Goal: Task Accomplishment & Management: Manage account settings

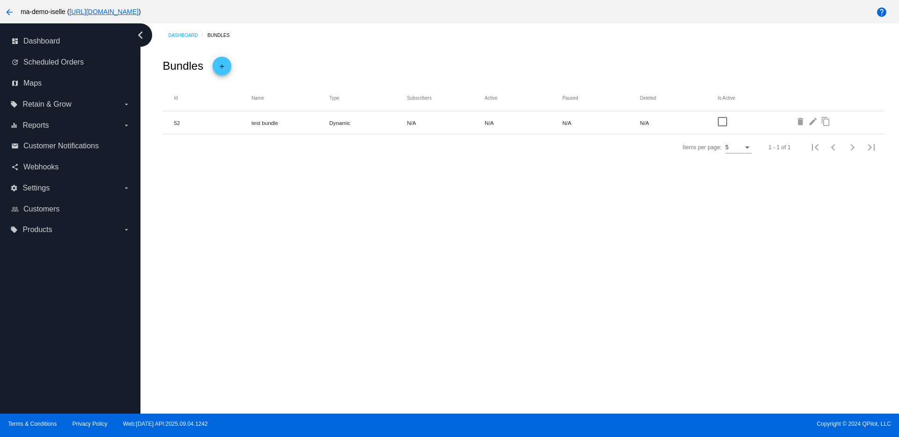
click at [812, 119] on mat-icon "edit" at bounding box center [813, 122] width 11 height 11
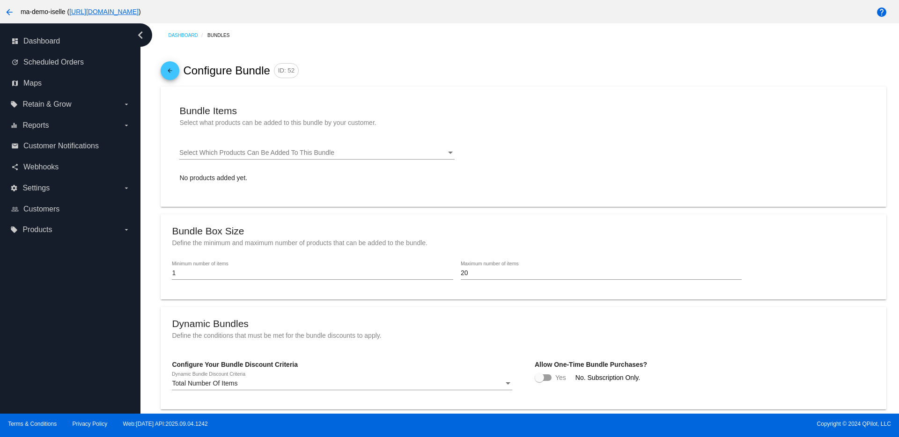
click at [336, 151] on div "Select Which Products Can Be Added To This Bundle" at bounding box center [312, 152] width 267 height 7
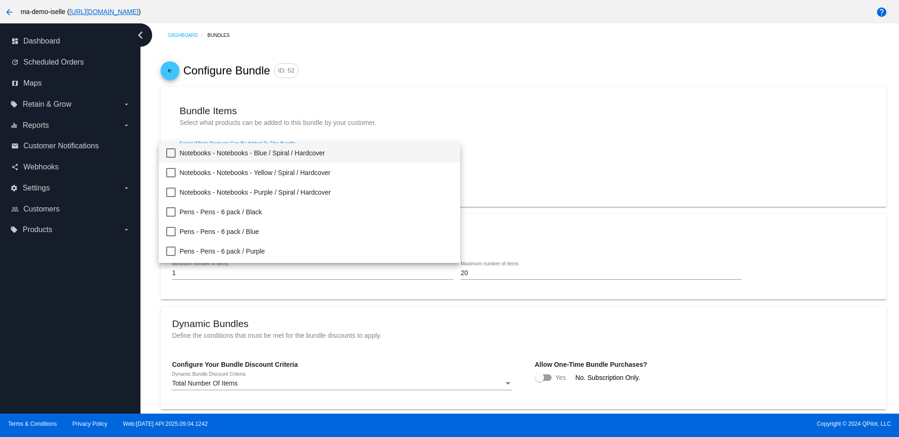
click at [179, 152] on span "Notebooks - Notebooks - Blue / Spiral / Hardcover" at bounding box center [315, 153] width 273 height 20
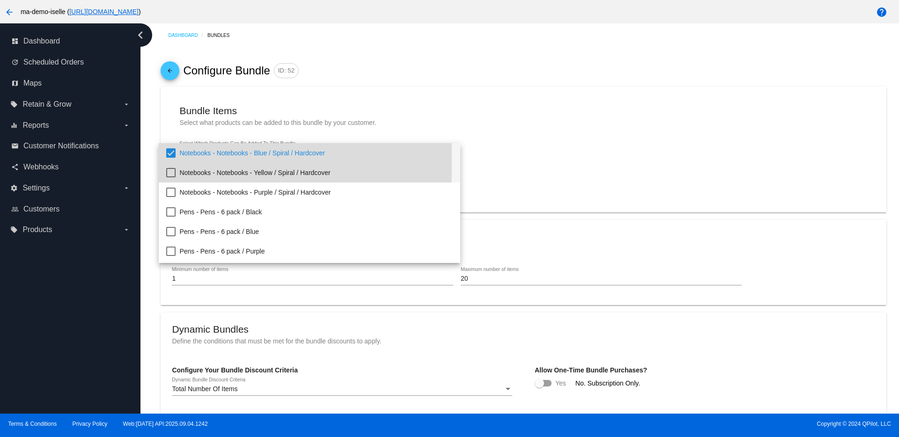
click at [180, 168] on span "Notebooks - Notebooks - Yellow / Spiral / Hardcover" at bounding box center [315, 173] width 273 height 20
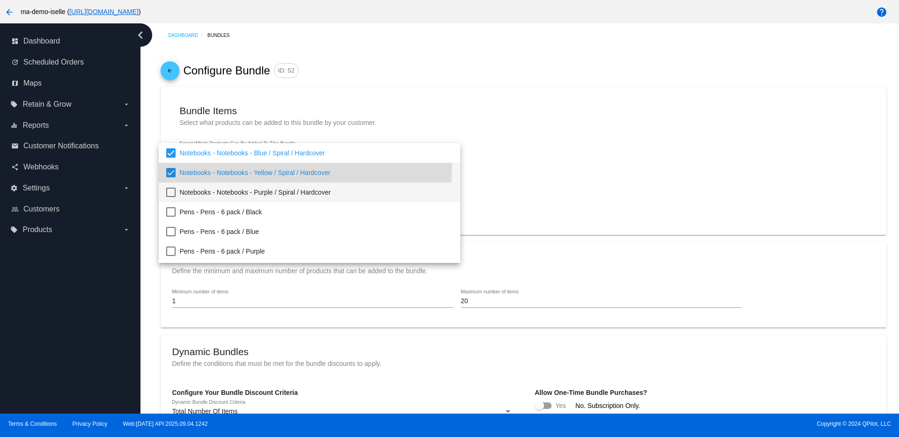
click at [180, 194] on span "Notebooks - Notebooks - Purple / Spiral / Hardcover" at bounding box center [315, 193] width 273 height 20
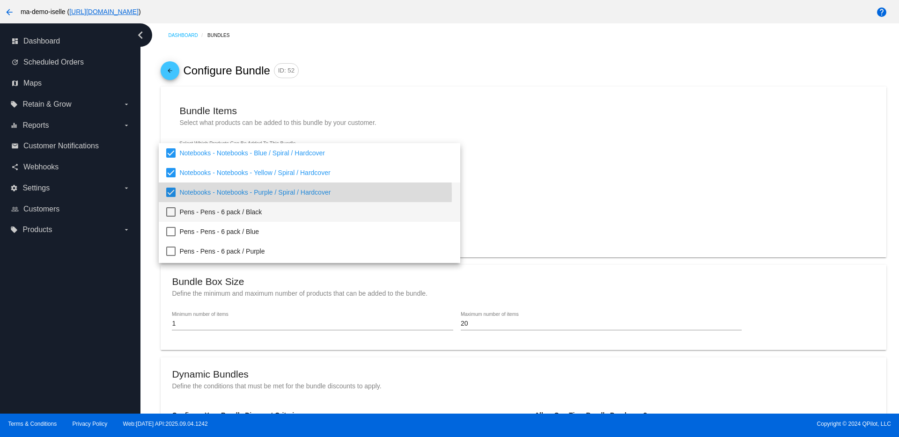
click at [180, 214] on span "Pens - Pens - 6 pack / Black" at bounding box center [315, 212] width 273 height 20
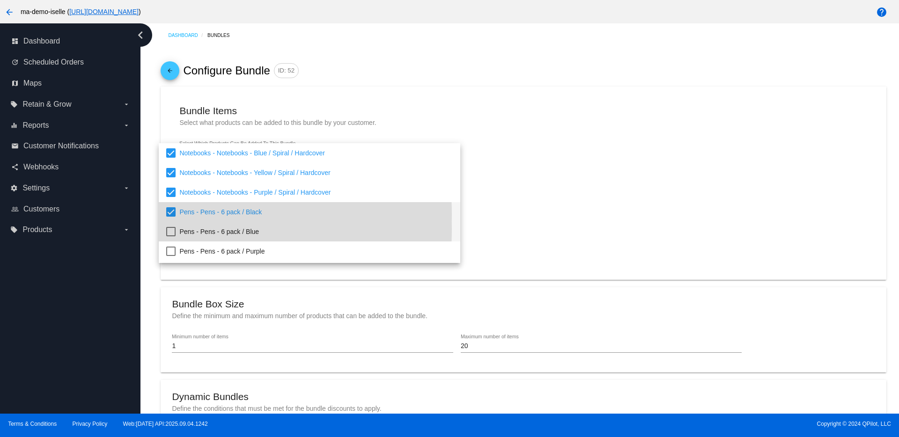
click at [179, 229] on mat-option "Pens - Pens - 6 pack / Blue" at bounding box center [309, 232] width 301 height 20
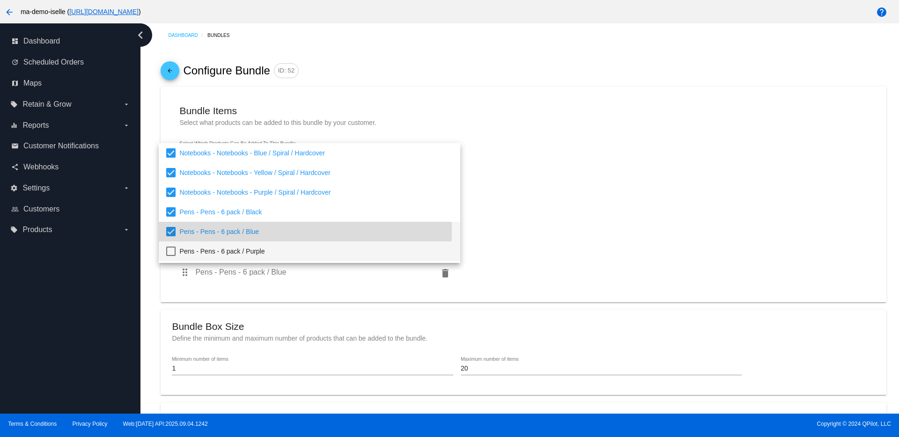
click at [188, 248] on span "Pens - Pens - 6 pack / Purple" at bounding box center [315, 251] width 273 height 20
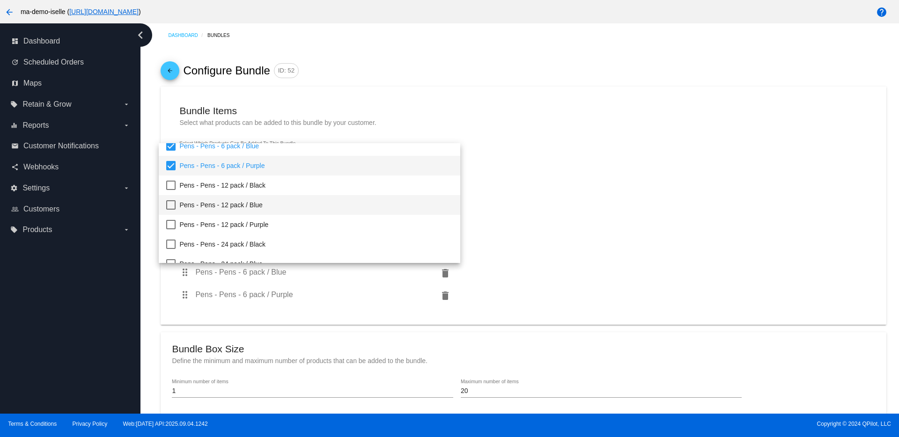
scroll to position [58, 0]
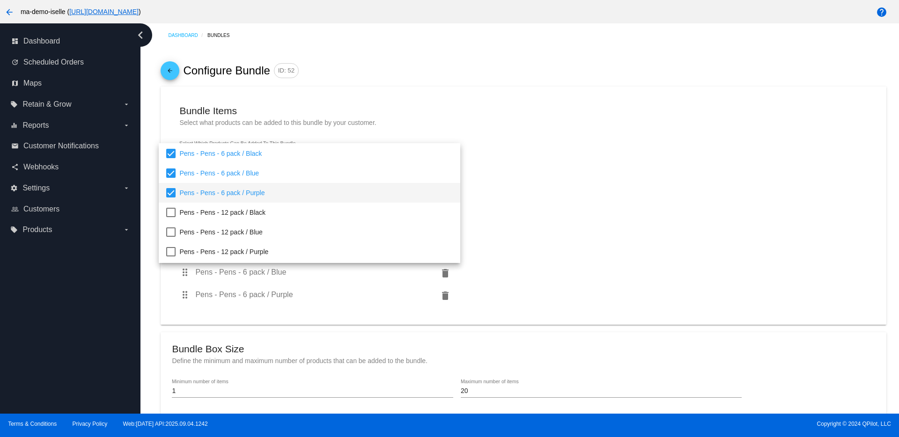
click at [573, 190] on div at bounding box center [449, 218] width 899 height 437
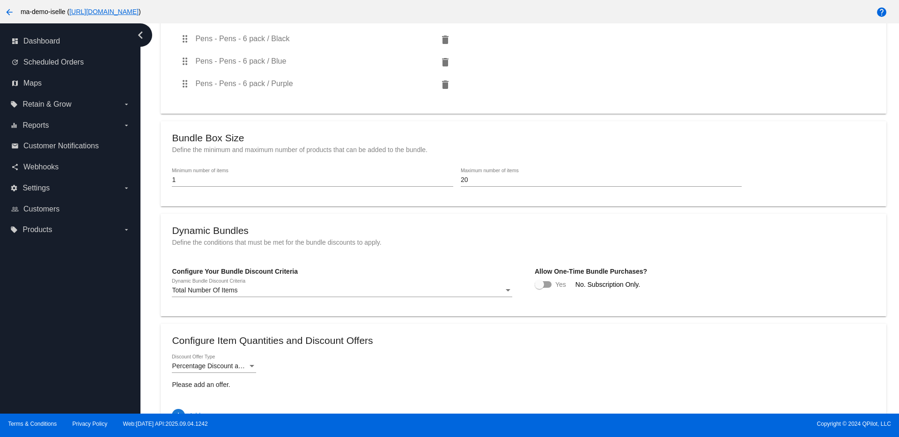
scroll to position [234, 0]
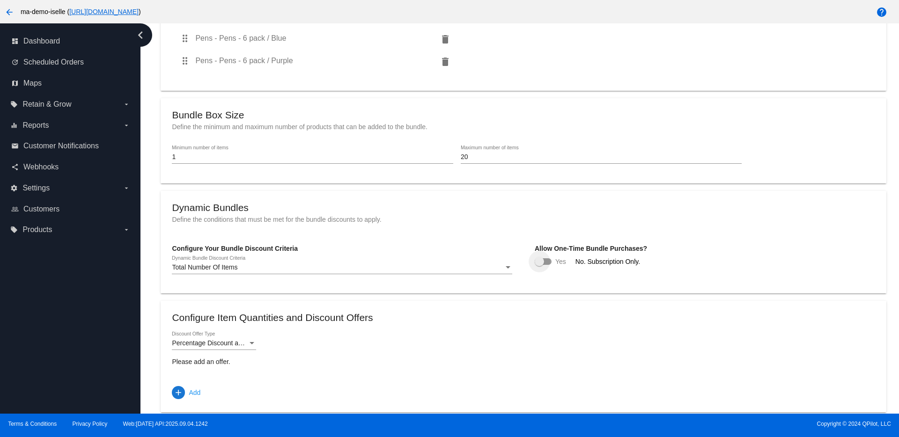
click at [546, 257] on label at bounding box center [542, 261] width 17 height 11
click at [539, 265] on input "checkbox" at bounding box center [539, 265] width 0 height 0
checkbox input "true"
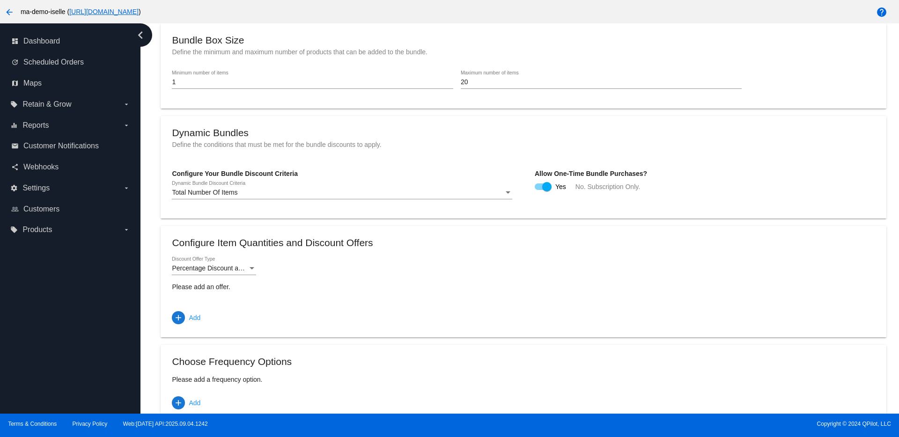
scroll to position [351, 0]
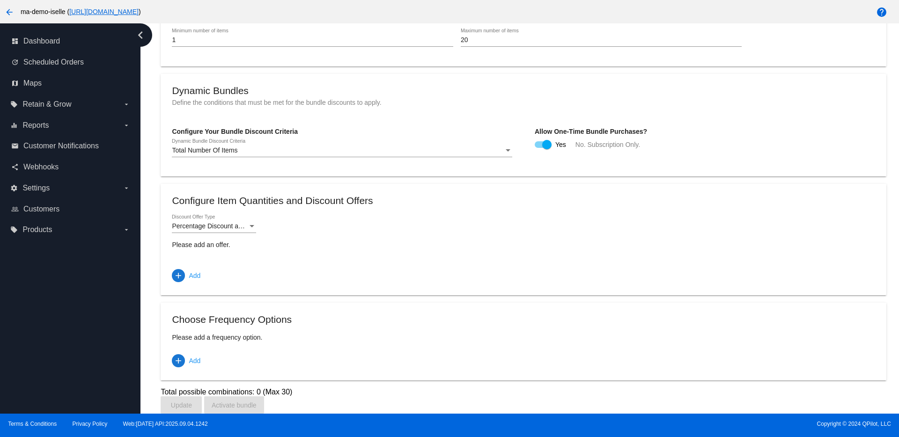
click at [511, 147] on div "Configure Your Bundle Discount Criteria Total Number Of Items Dynamic Bundle Di…" at bounding box center [523, 143] width 702 height 44
click at [504, 147] on div at bounding box center [508, 150] width 8 height 7
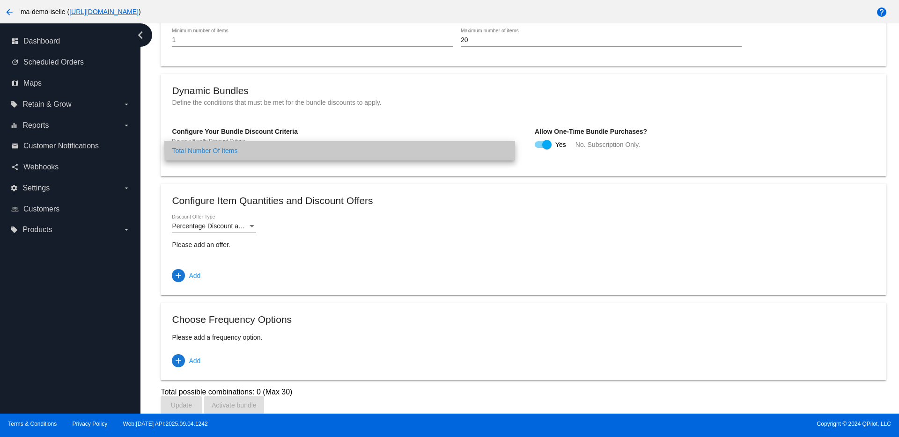
click at [503, 147] on span "Total Number Of Items" at bounding box center [340, 151] width 336 height 20
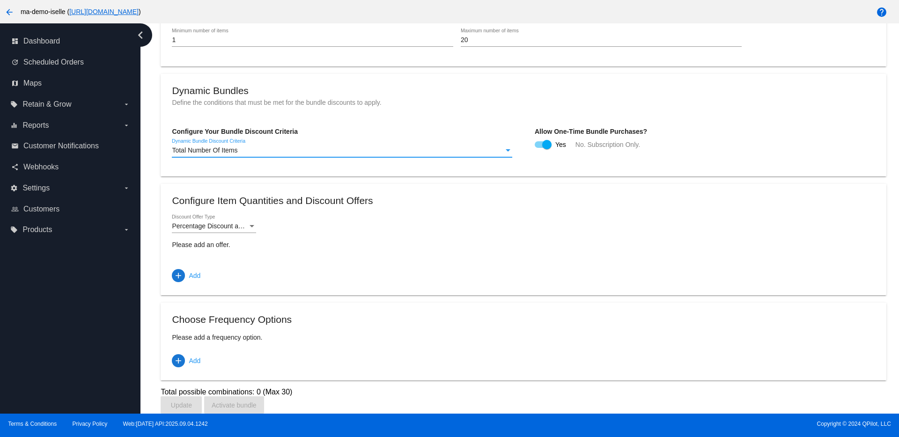
scroll to position [358, 0]
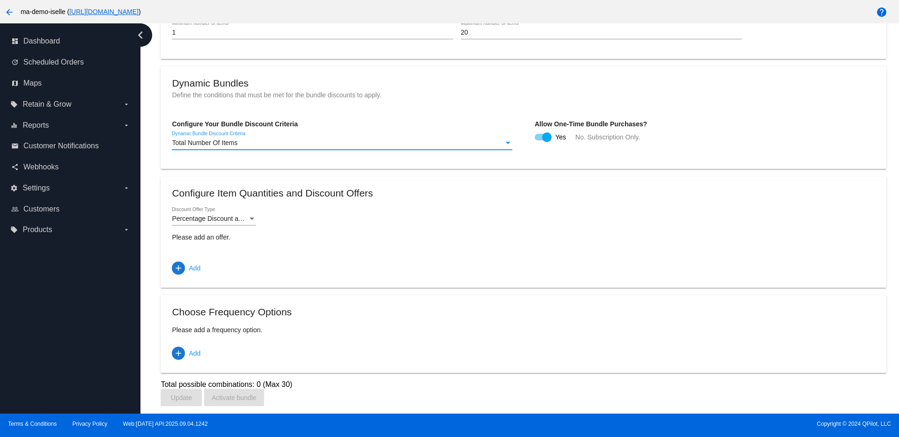
click at [223, 219] on span "Percentage Discount and Free Shipping" at bounding box center [230, 218] width 116 height 7
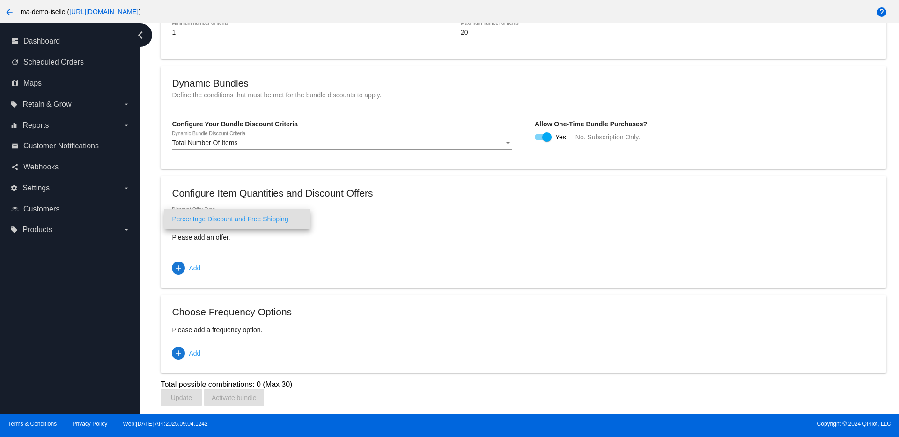
click at [342, 217] on div at bounding box center [449, 218] width 899 height 437
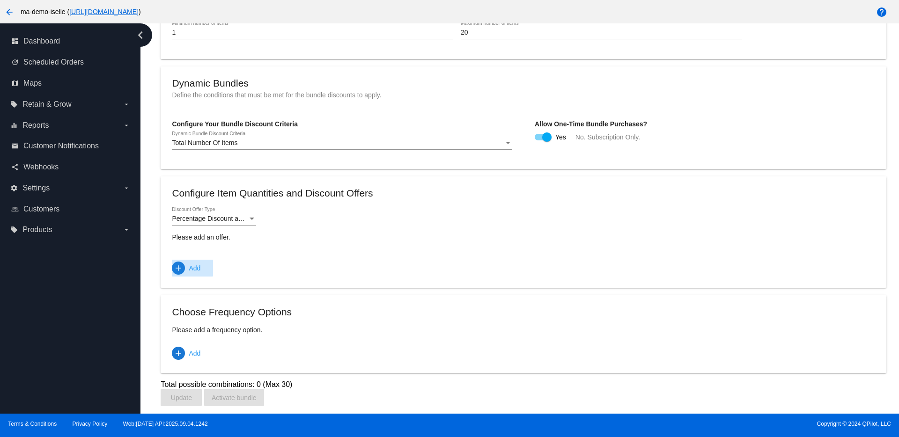
click at [185, 267] on span "add Add" at bounding box center [186, 268] width 29 height 17
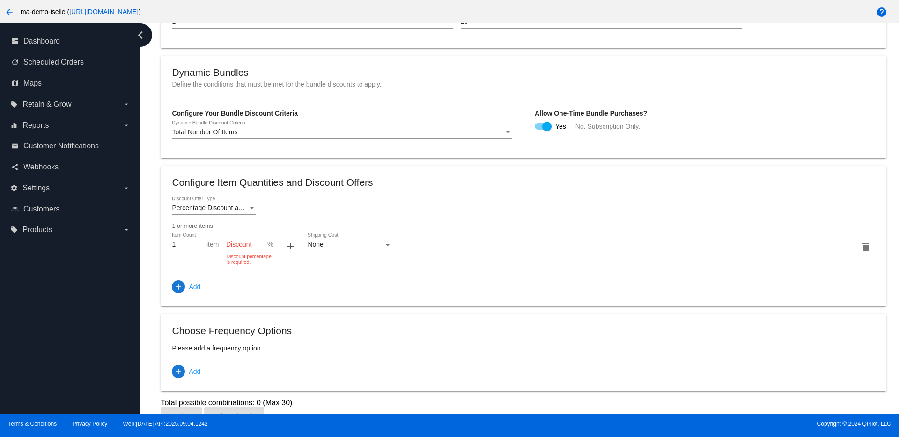
scroll to position [388, 0]
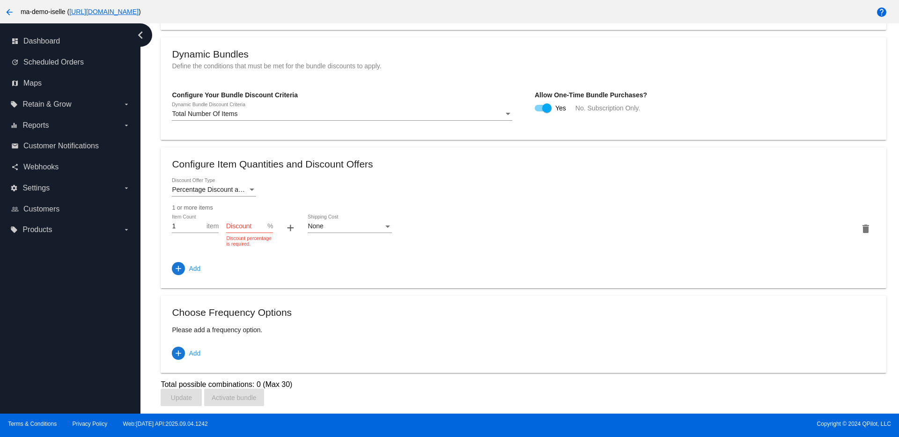
click at [268, 225] on span "%" at bounding box center [270, 225] width 6 height 7
type input "0"
click at [171, 268] on mat-card "Configure Item Quantities and Discount Offers Percentage Discount and Free Ship…" at bounding box center [523, 217] width 725 height 140
click at [180, 265] on mat-icon "add" at bounding box center [178, 268] width 9 height 9
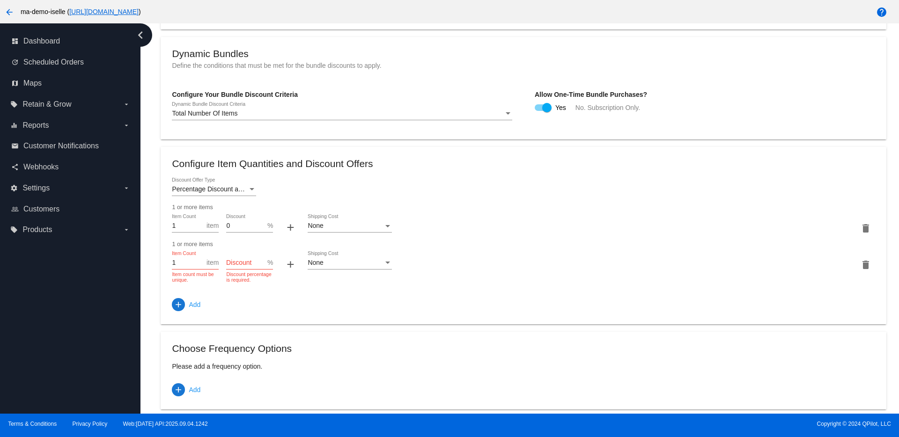
click at [184, 263] on input "1" at bounding box center [189, 262] width 35 height 7
drag, startPoint x: 184, startPoint y: 263, endPoint x: 165, endPoint y: 252, distance: 22.0
click at [171, 256] on mat-card "Configure Item Quantities and Discount Offers Percentage Discount and Free Ship…" at bounding box center [523, 235] width 725 height 177
drag, startPoint x: 242, startPoint y: 252, endPoint x: 227, endPoint y: 259, distance: 16.5
click at [242, 252] on div "Discount" at bounding box center [246, 260] width 41 height 18
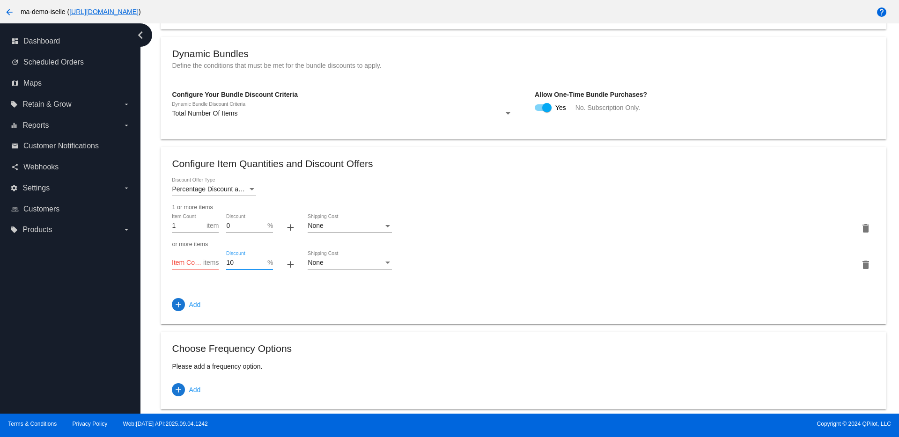
type input "10"
click at [204, 266] on div "items" at bounding box center [210, 262] width 15 height 7
click at [206, 260] on span "items" at bounding box center [210, 262] width 15 height 7
click at [202, 261] on input "1" at bounding box center [189, 262] width 35 height 7
type input "2"
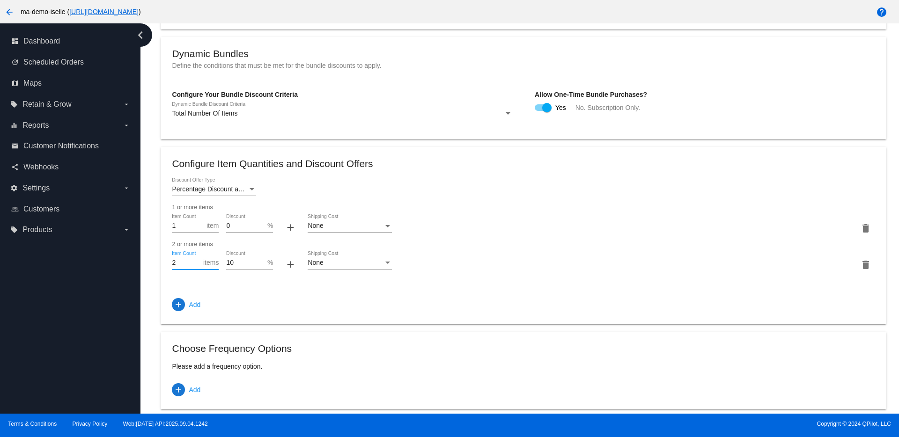
click at [200, 262] on input "2" at bounding box center [187, 262] width 31 height 7
click at [519, 251] on div "2 Item Count items 10 Discount % + None Shipping Cost delete" at bounding box center [523, 264] width 702 height 27
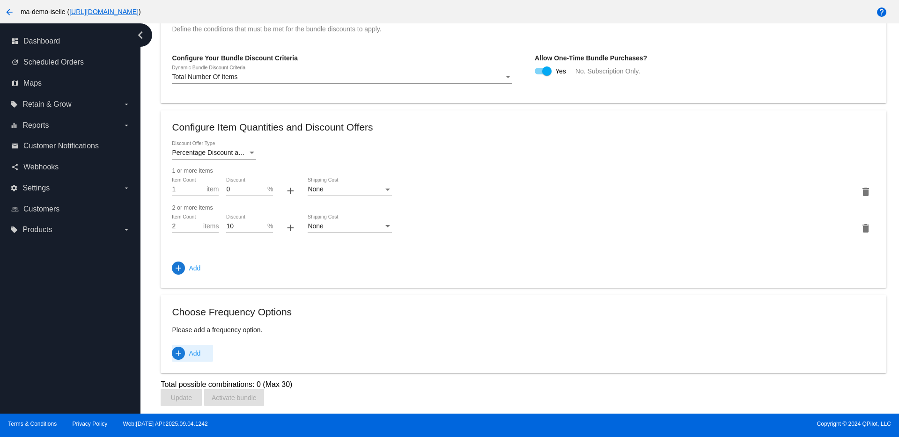
click at [180, 350] on mat-icon "add" at bounding box center [178, 353] width 9 height 9
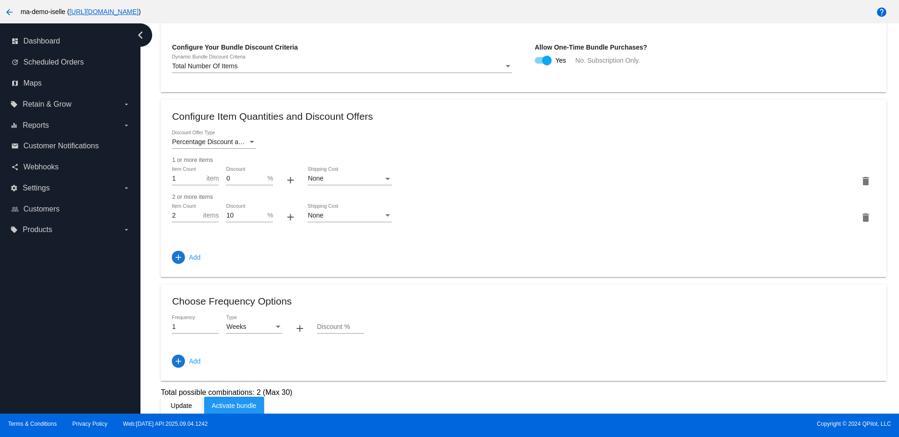
scroll to position [444, 0]
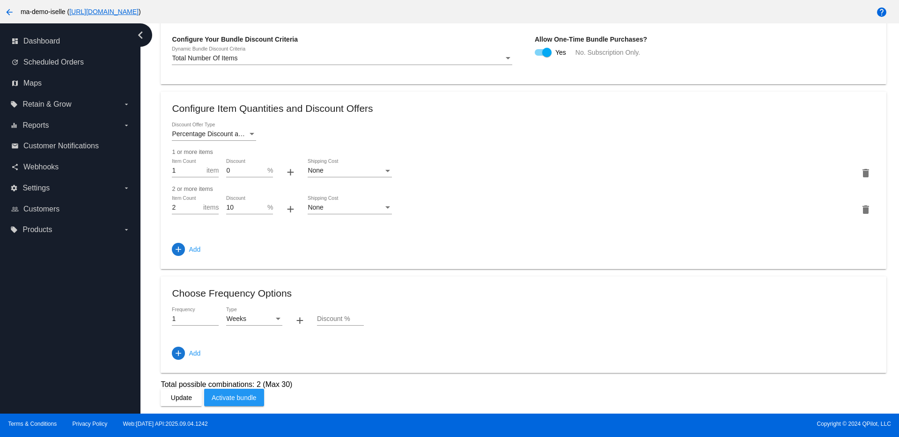
click at [234, 395] on span "Activate bundle" at bounding box center [234, 397] width 45 height 7
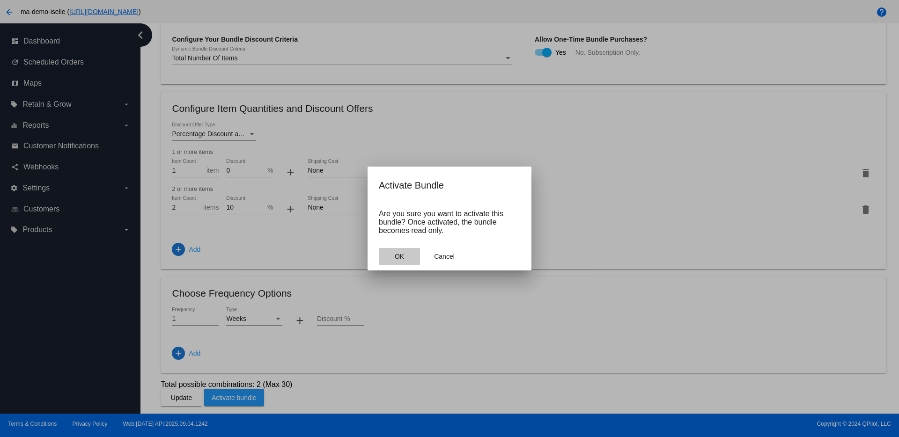
click at [400, 259] on span "OK" at bounding box center [399, 256] width 9 height 7
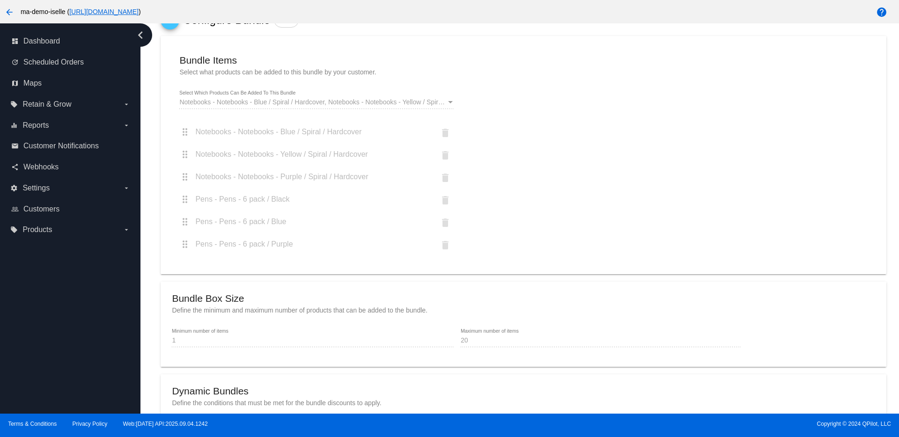
scroll to position [0, 0]
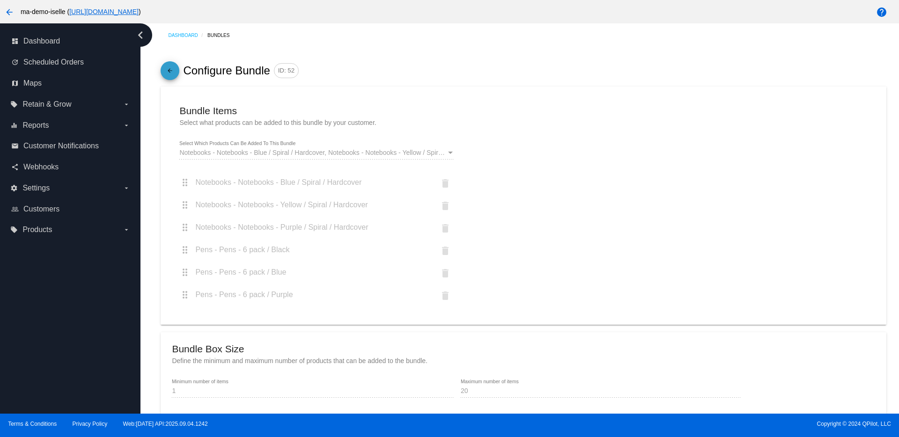
click at [171, 69] on mat-icon "arrow_back" at bounding box center [169, 73] width 11 height 16
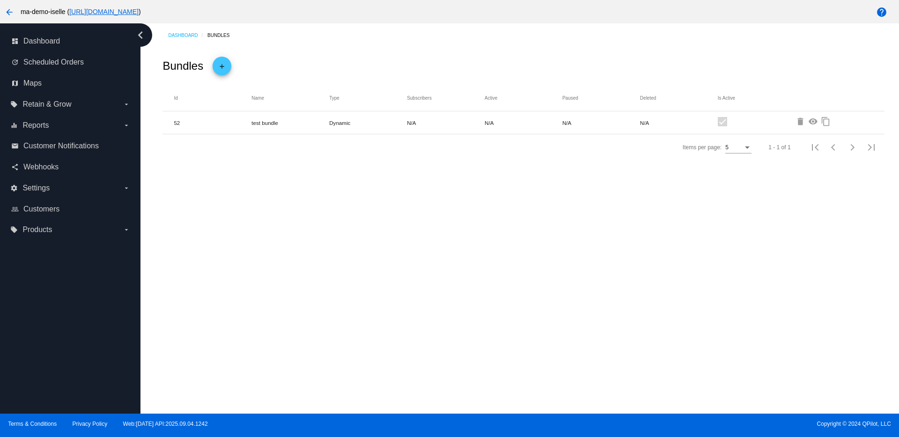
click at [814, 123] on mat-icon "visibility" at bounding box center [813, 122] width 11 height 11
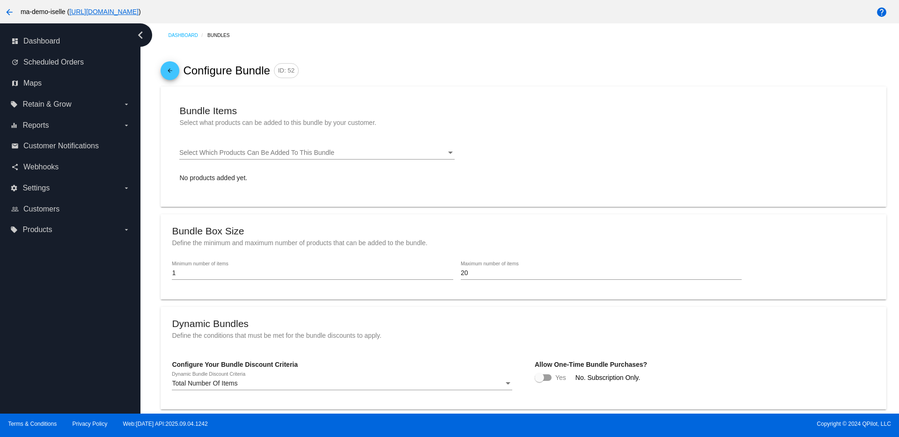
checkbox input "true"
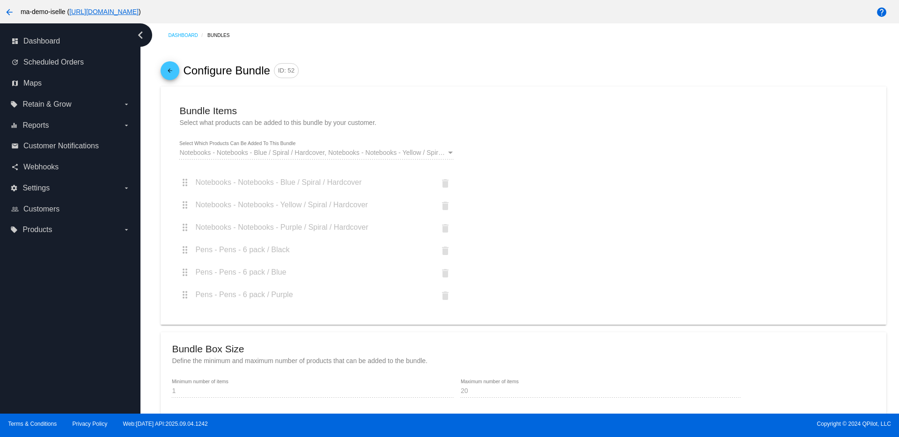
click at [168, 67] on mat-icon "arrow_back" at bounding box center [169, 73] width 11 height 16
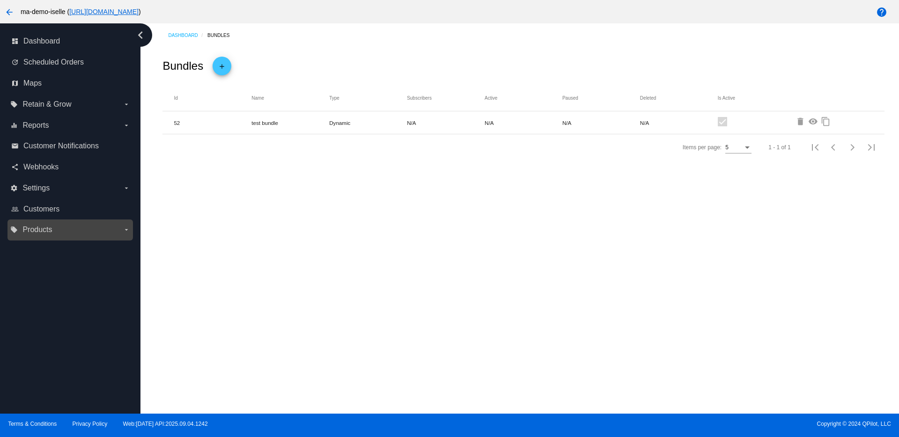
click at [49, 230] on span "Products" at bounding box center [36, 230] width 29 height 8
click at [0, 0] on input "local_offer Products arrow_drop_down" at bounding box center [0, 0] width 0 height 0
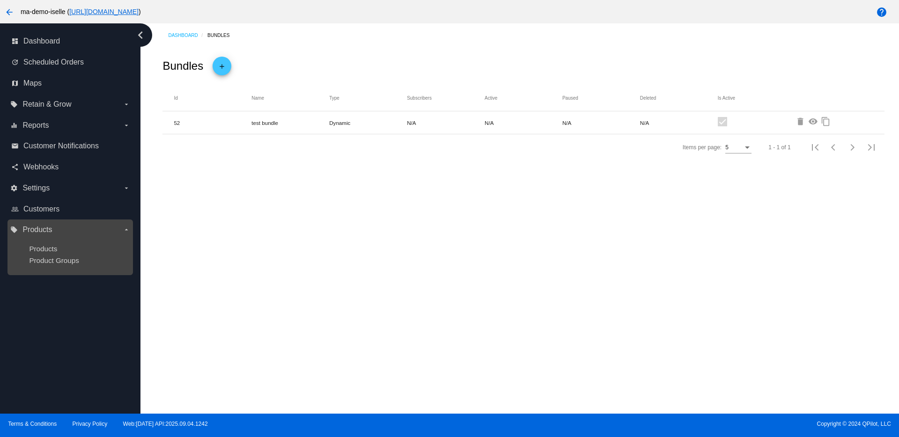
click at [55, 244] on ul "Products Product Groups" at bounding box center [69, 254] width 119 height 35
click at [51, 247] on span "Products" at bounding box center [43, 249] width 28 height 8
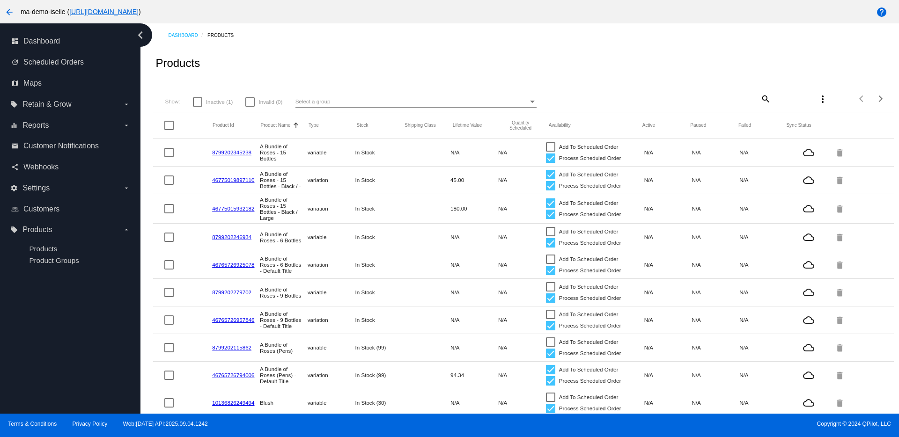
click at [223, 104] on span "Inactive (1)" at bounding box center [219, 101] width 27 height 11
click at [197, 107] on input "Inactive (1)" at bounding box center [197, 107] width 0 height 0
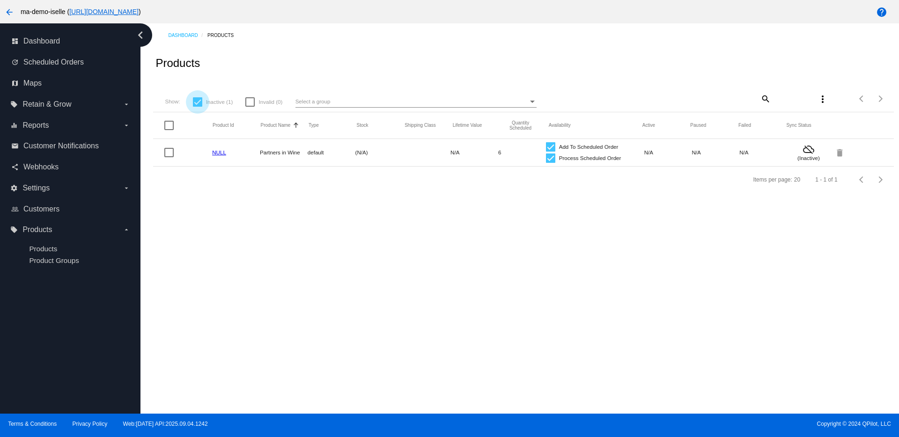
click at [203, 104] on label "Inactive (1)" at bounding box center [213, 101] width 40 height 11
click at [197, 107] on input "Inactive (1)" at bounding box center [197, 107] width 0 height 0
checkbox input "false"
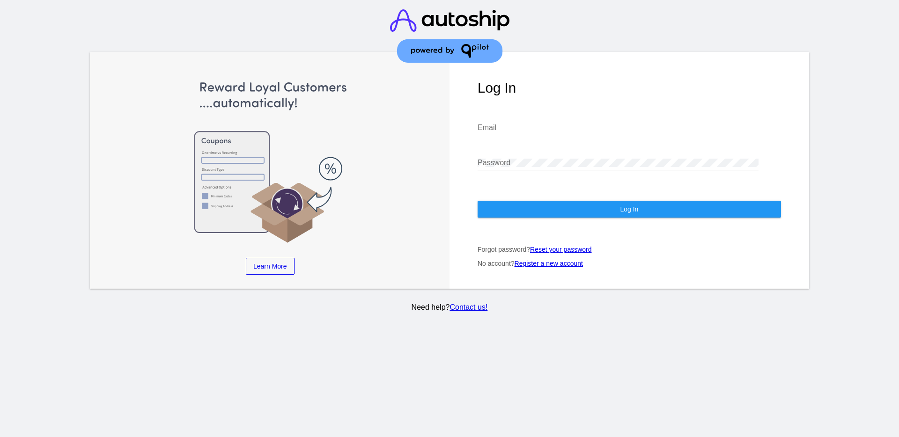
type input "[EMAIL_ADDRESS][DOMAIN_NAME]"
click at [698, 204] on button "Log In" at bounding box center [628, 209] width 303 height 17
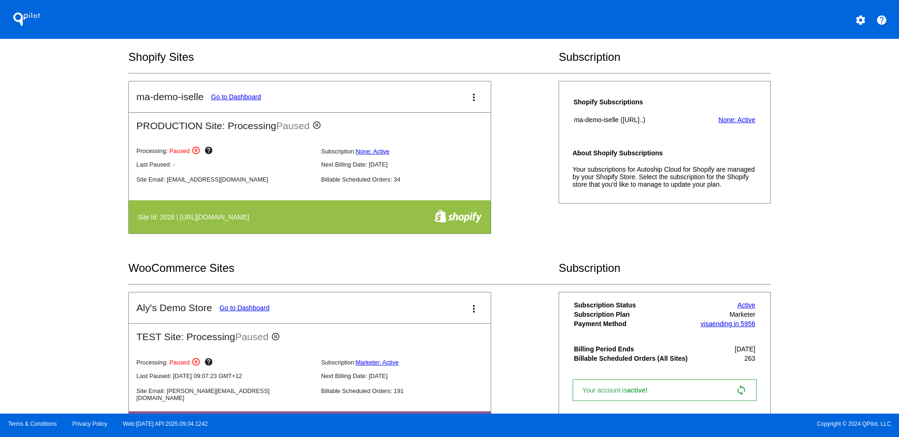
scroll to position [234, 0]
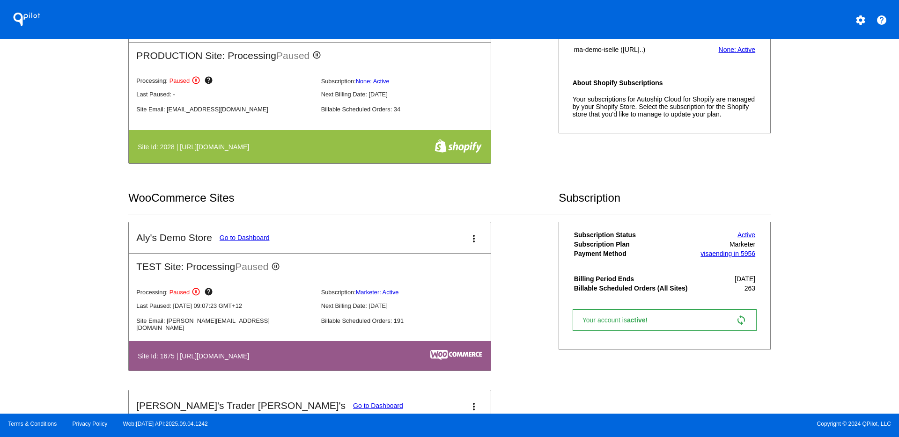
click at [265, 239] on link "Go to Dashboard" at bounding box center [244, 237] width 50 height 7
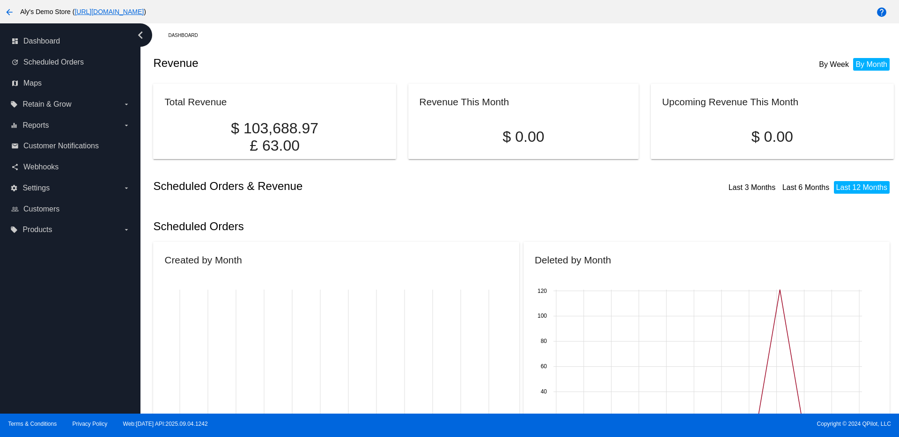
click at [228, 5] on div "arrow_back Aly's Demo Store ( [URL][DOMAIN_NAME] )" at bounding box center [374, 11] width 749 height 19
click at [144, 10] on link "[URL][DOMAIN_NAME]" at bounding box center [108, 11] width 69 height 7
